Goal: Navigation & Orientation: Find specific page/section

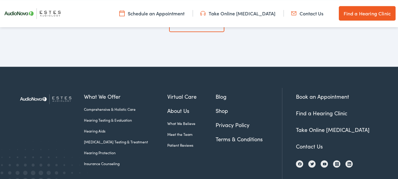
scroll to position [2098, 0]
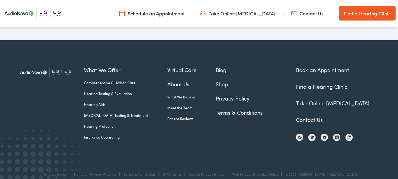
click at [182, 105] on link "Meet the Team" at bounding box center [191, 107] width 49 height 5
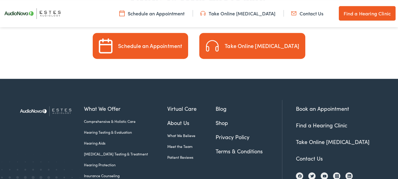
scroll to position [1822, 0]
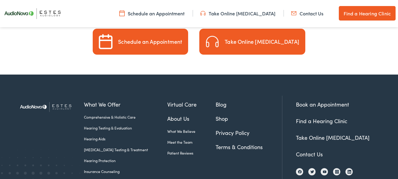
click at [186, 140] on link "Meet the Team" at bounding box center [191, 142] width 49 height 5
